Goal: Entertainment & Leisure: Consume media (video, audio)

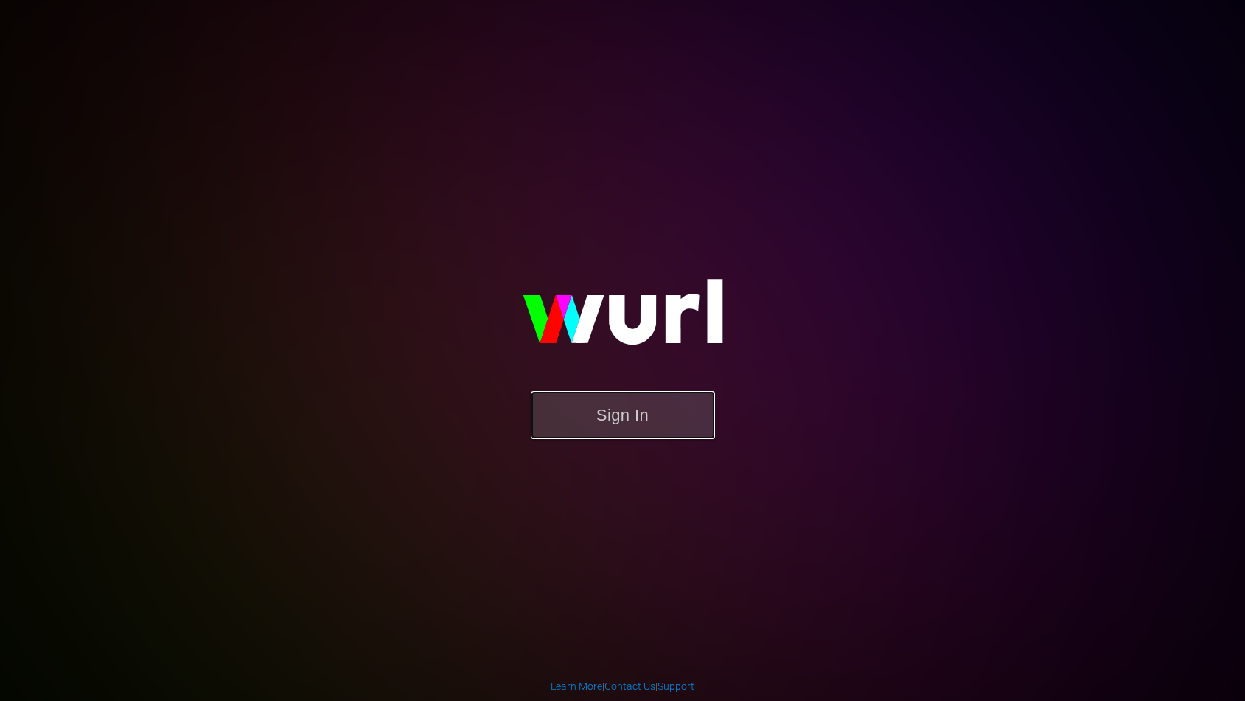
click at [634, 406] on button "Sign In" at bounding box center [623, 415] width 184 height 48
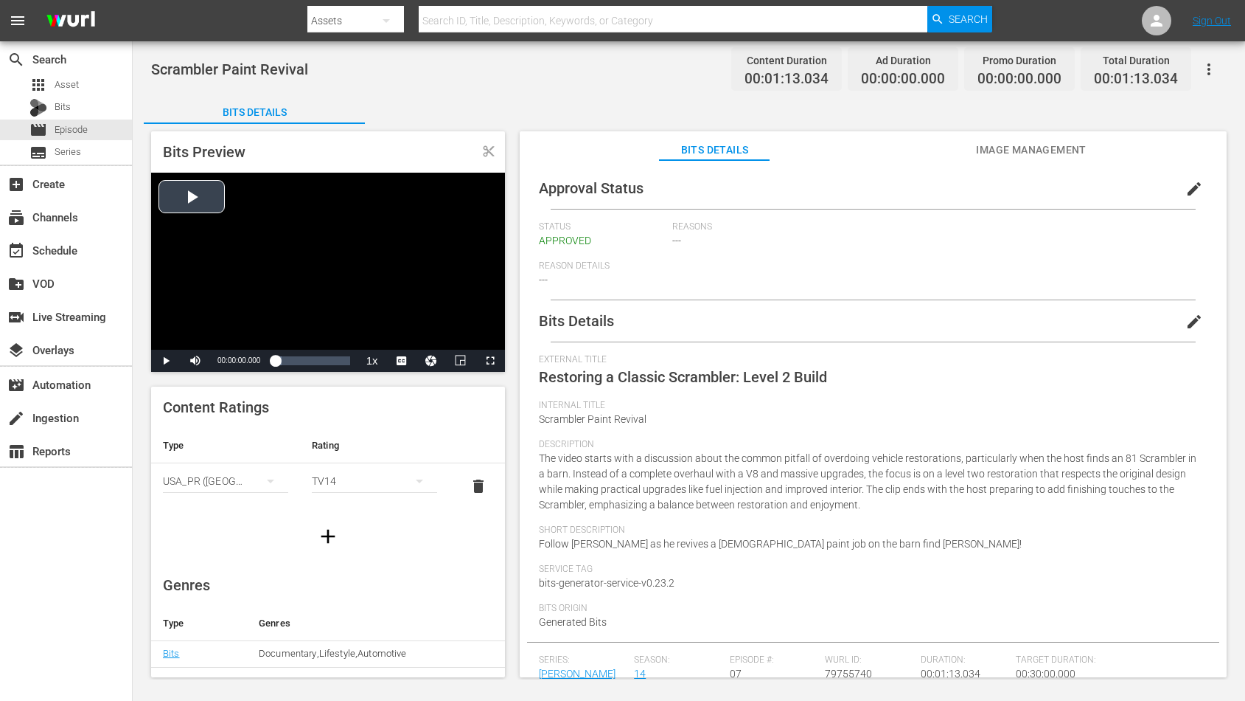
click at [249, 209] on div "Video Player" at bounding box center [328, 261] width 354 height 177
click at [490, 361] on span "Video Player" at bounding box center [490, 361] width 0 height 0
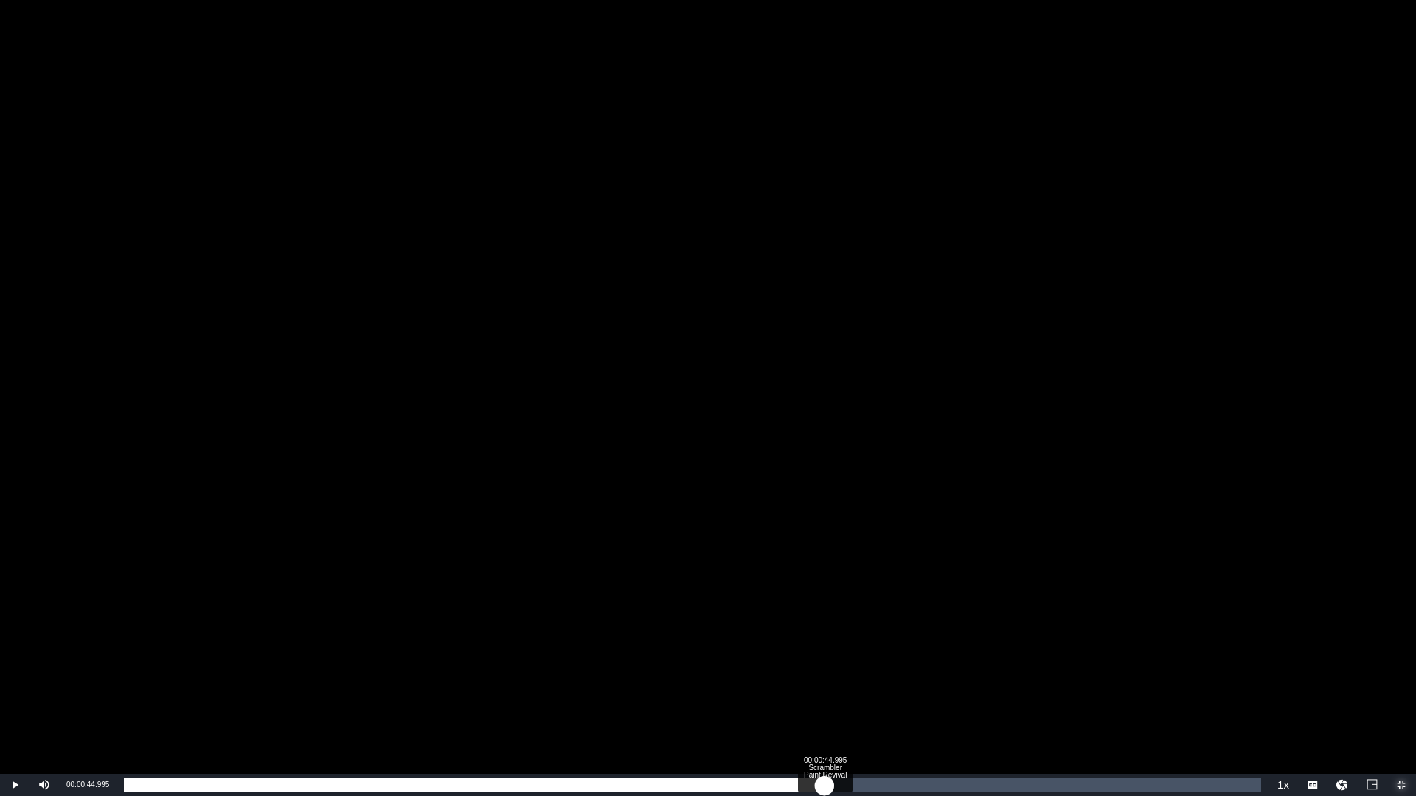
click at [824, 700] on div "Loaded : 16.72% 00:00:44.995 Scrambler Paint Revival (1/1) 00:00:05.644" at bounding box center [693, 785] width 1152 height 22
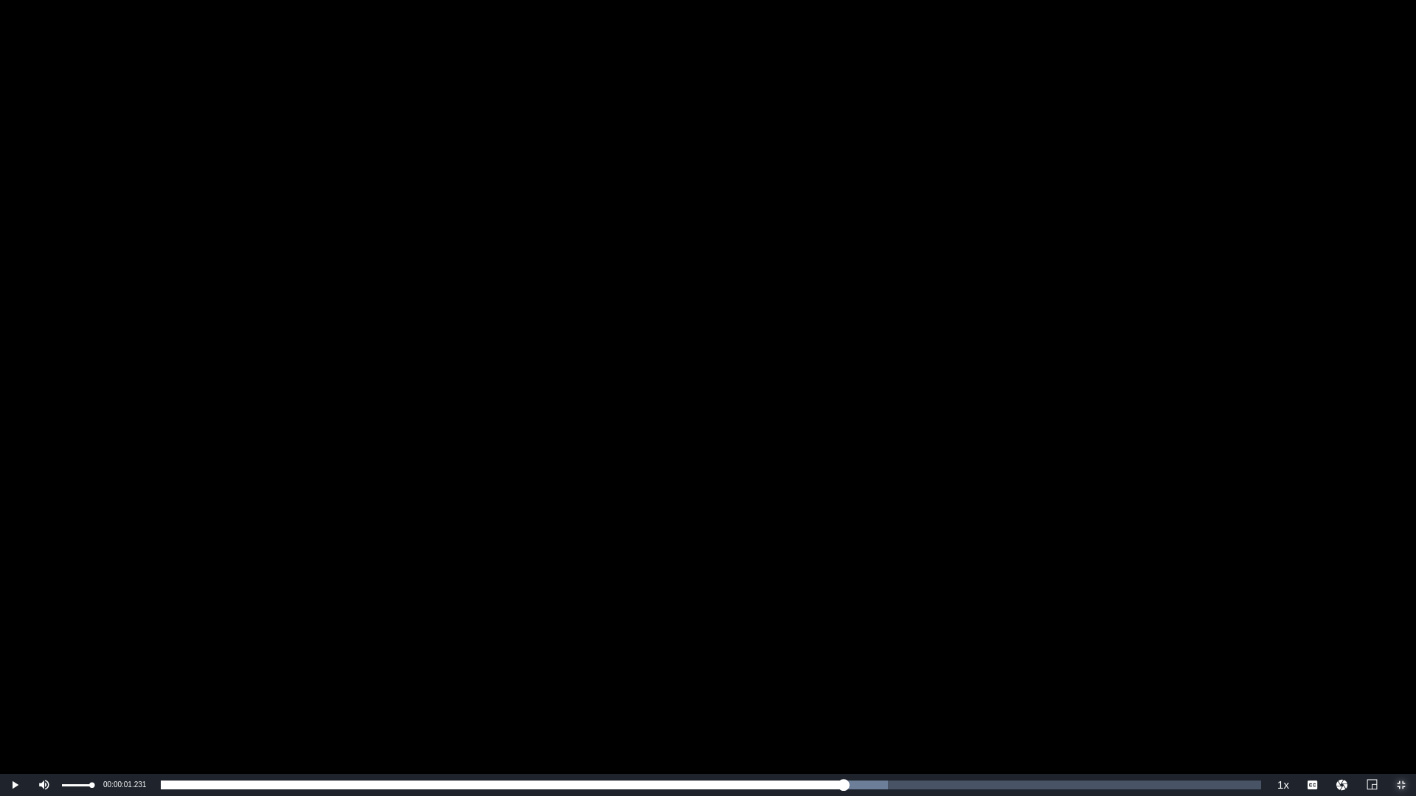
drag, startPoint x: 143, startPoint y: 784, endPoint x: 50, endPoint y: 782, distance: 92.9
click at [50, 700] on div "Play Mute Current Time 00:00:01.231 / Duration 00:01:13.034 Loaded : 66.05% 00:…" at bounding box center [708, 785] width 1416 height 22
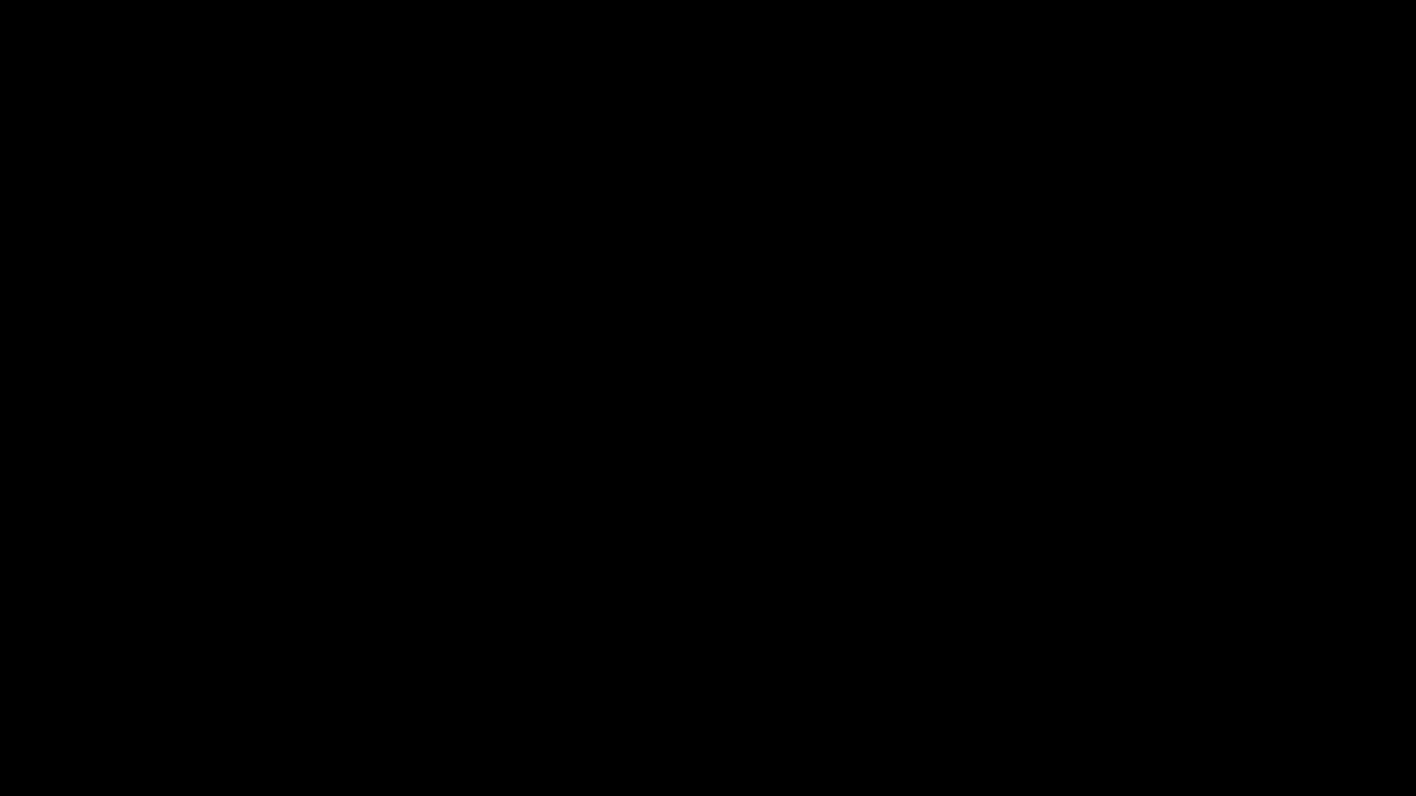
click at [1035, 502] on div "Video Player" at bounding box center [708, 387] width 1416 height 774
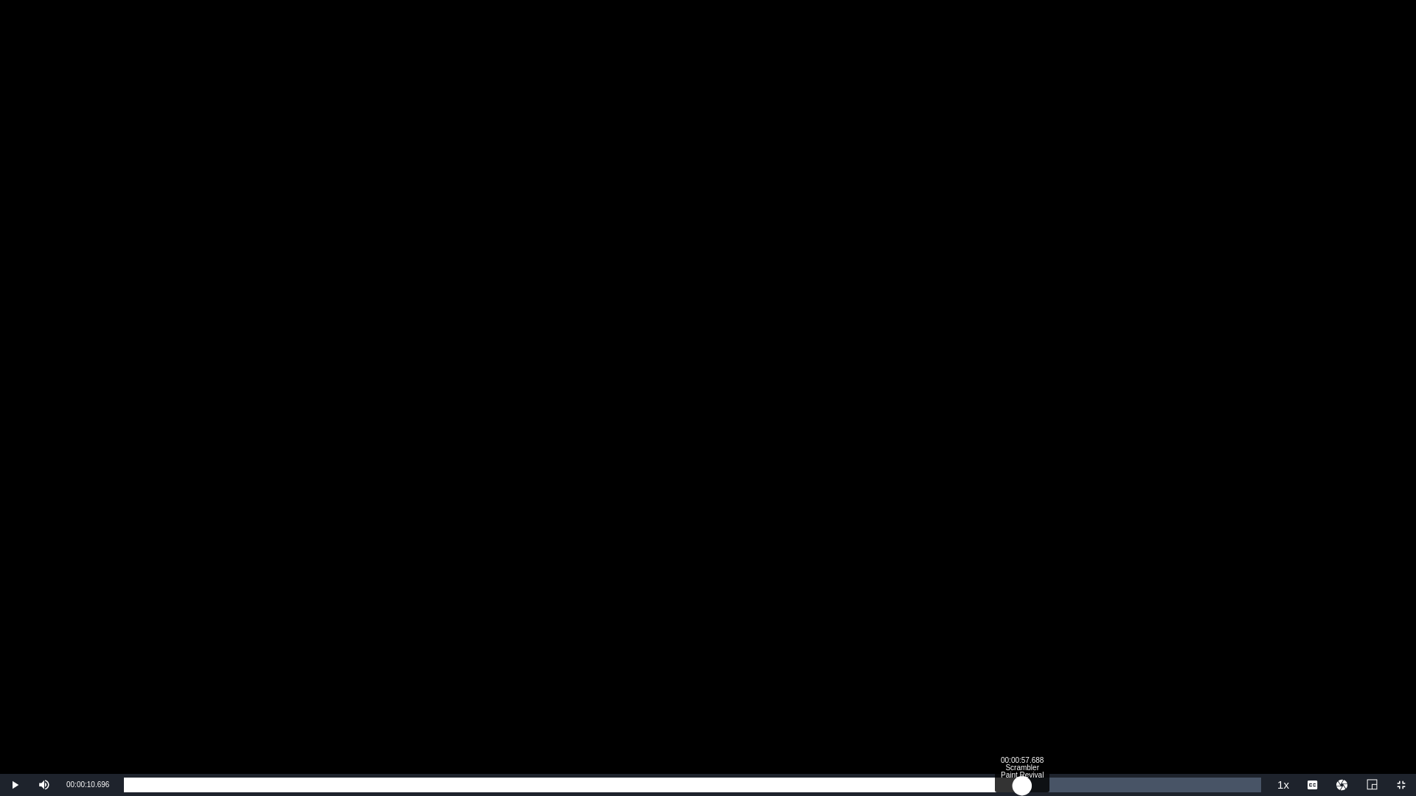
click at [1022, 700] on div "Loaded : 74.32% 00:00:57.688 Scrambler Paint Revival (1/1) 00:00:10.696" at bounding box center [693, 785] width 1152 height 22
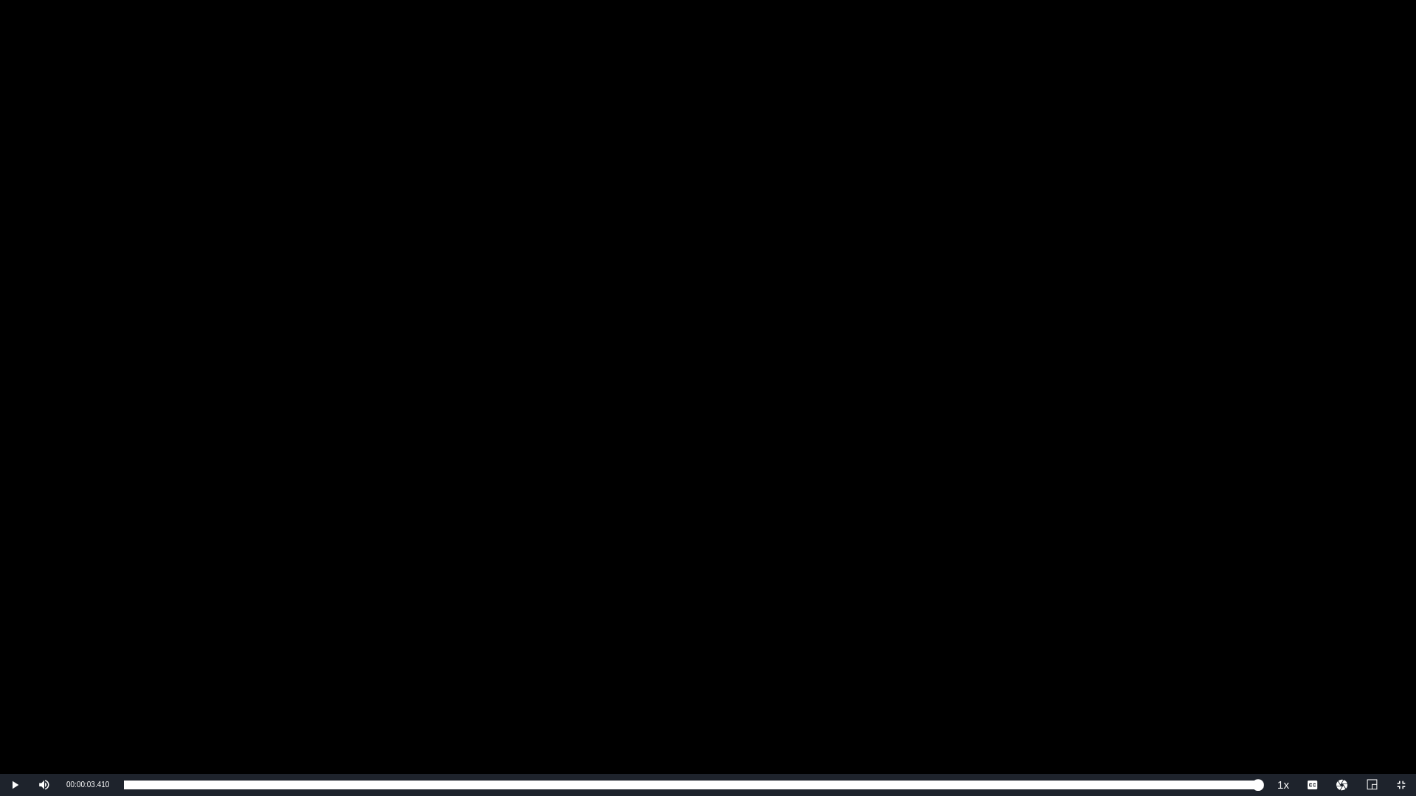
drag, startPoint x: 177, startPoint y: 779, endPoint x: 83, endPoint y: 779, distance: 93.7
click at [83, 700] on div "Play Mute 5% Current Time 00:00:03.410 / Duration 00:01:13.008 Loaded : 100.00%…" at bounding box center [708, 785] width 1416 height 22
click at [1115, 482] on div "Video Player" at bounding box center [708, 387] width 1416 height 774
click at [1245, 700] on span "Video Player" at bounding box center [1401, 785] width 0 height 0
